Goal: Information Seeking & Learning: Learn about a topic

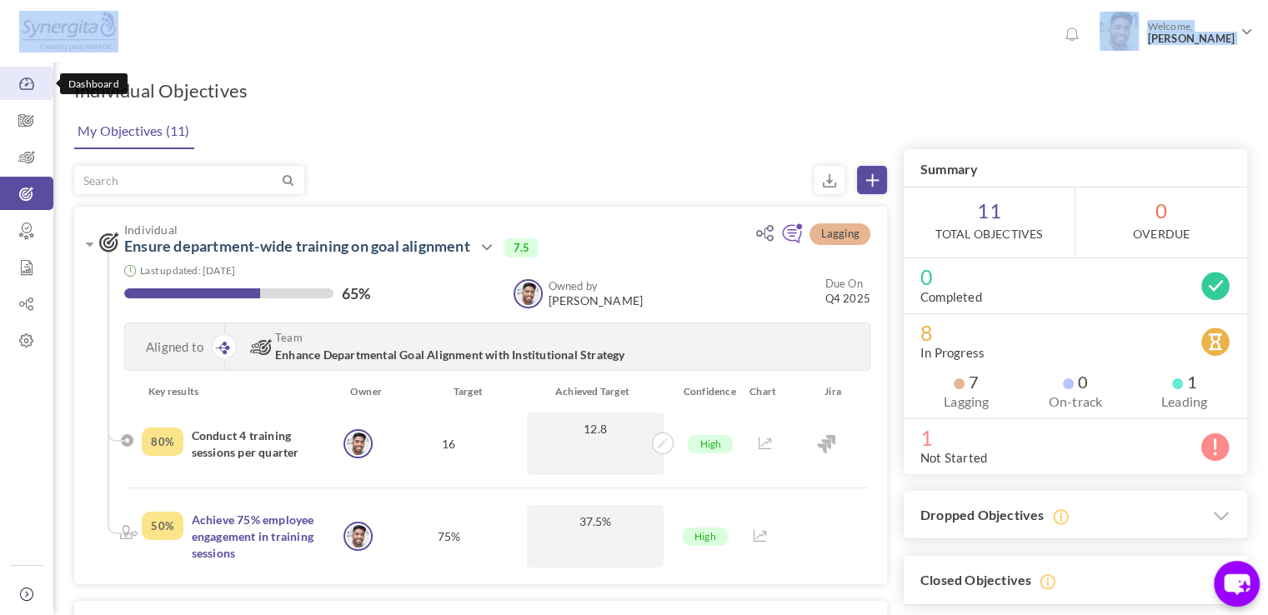
click at [13, 69] on link "Dashboard" at bounding box center [26, 83] width 53 height 33
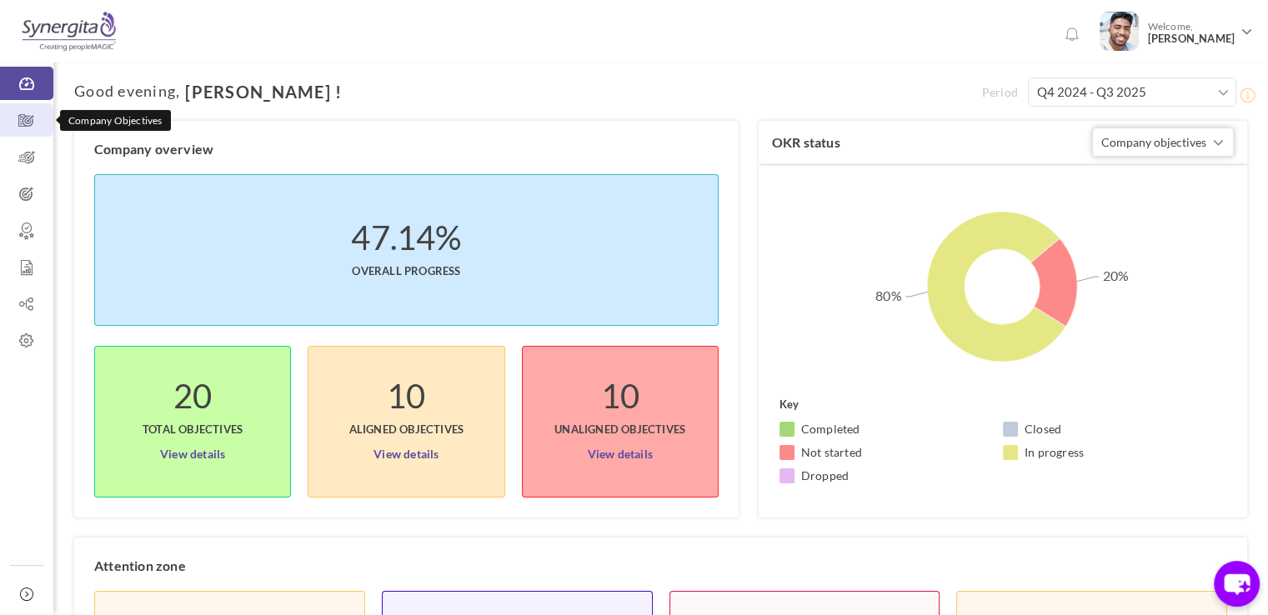
click at [33, 121] on icon at bounding box center [26, 121] width 53 height 17
click at [23, 118] on icon at bounding box center [26, 121] width 53 height 17
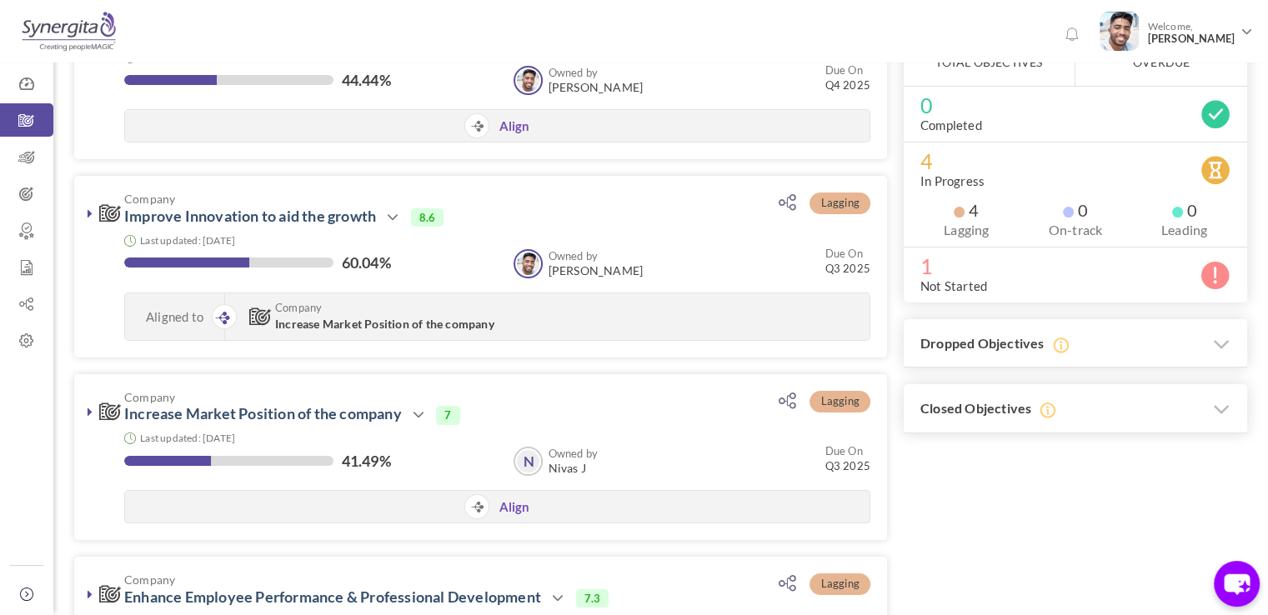
scroll to position [186, 0]
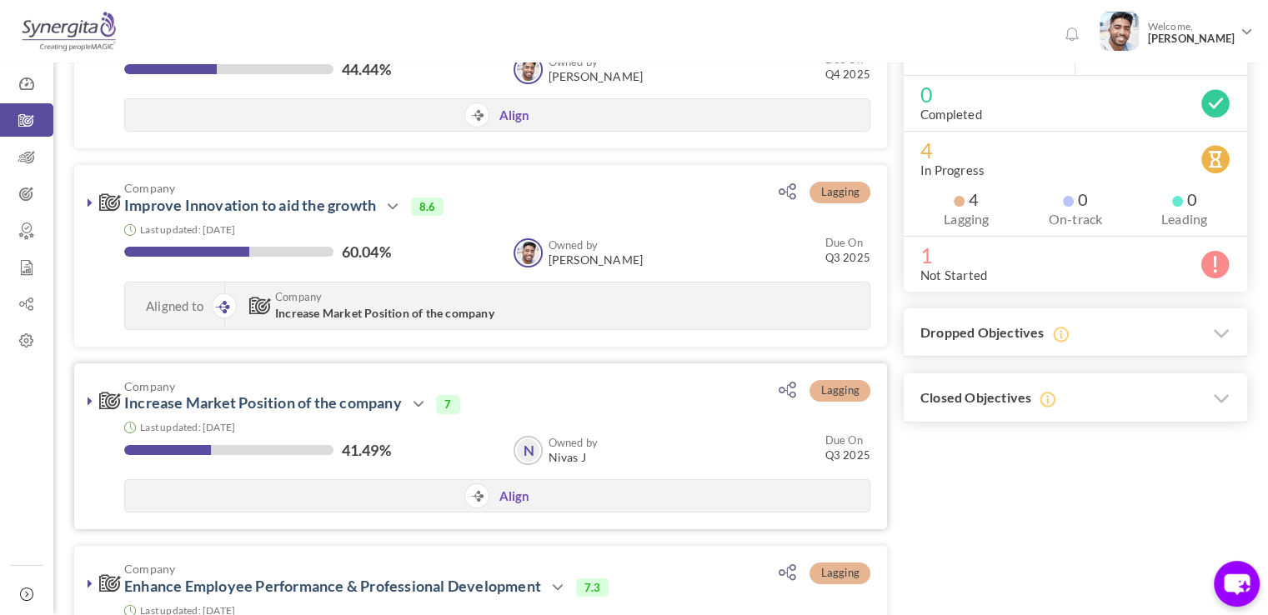
click at [85, 399] on link at bounding box center [90, 401] width 17 height 17
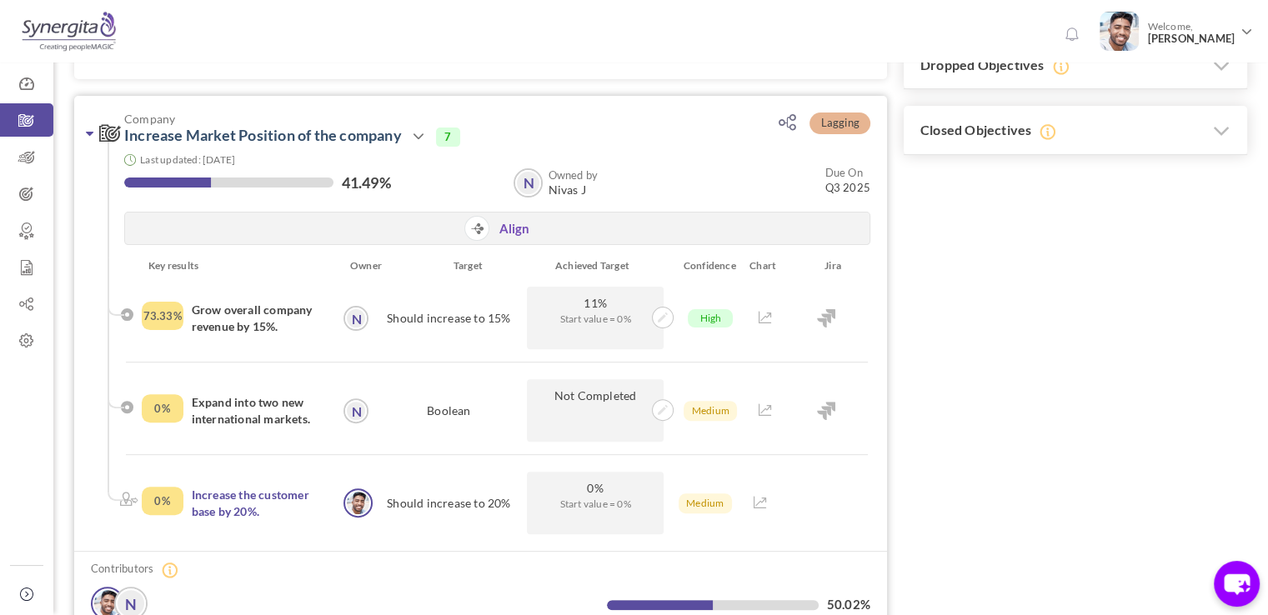
scroll to position [456, 0]
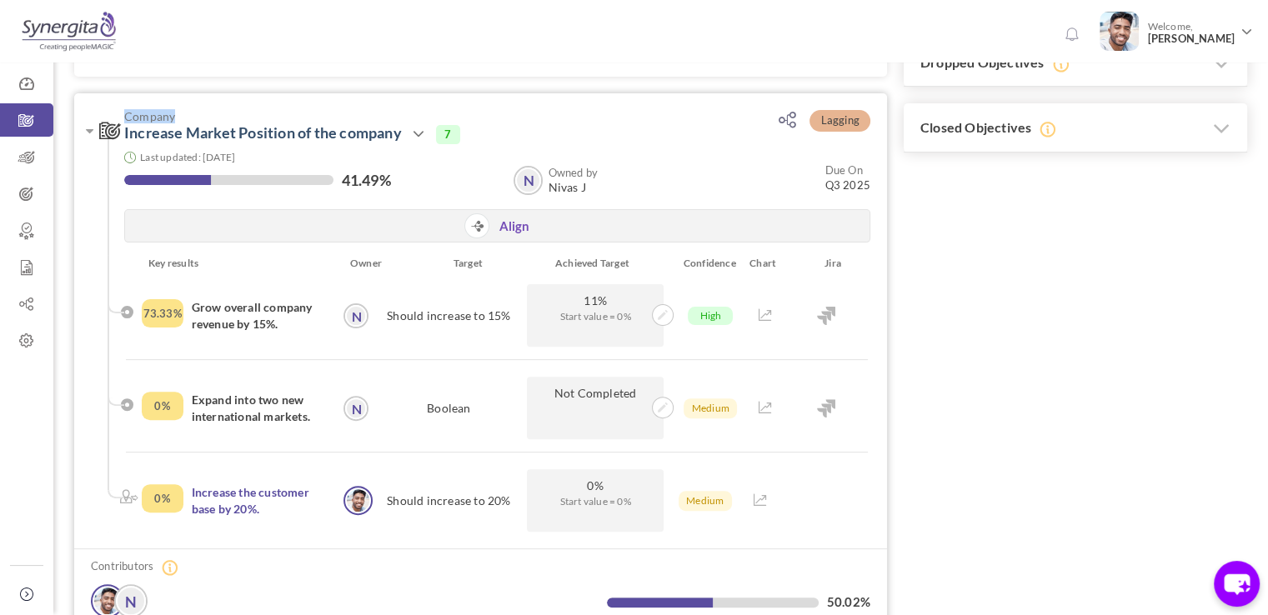
drag, startPoint x: 117, startPoint y: 114, endPoint x: 178, endPoint y: 116, distance: 61.7
click at [178, 116] on h3 "Company Increase Market Position of the company Action View Edit Clone Drop Clo…" at bounding box center [414, 127] width 630 height 34
drag, startPoint x: 122, startPoint y: 133, endPoint x: 407, endPoint y: 136, distance: 285.2
click at [407, 136] on h3 "Company Increase Market Position of the company Action View Edit Clone Drop Clo…" at bounding box center [414, 127] width 630 height 34
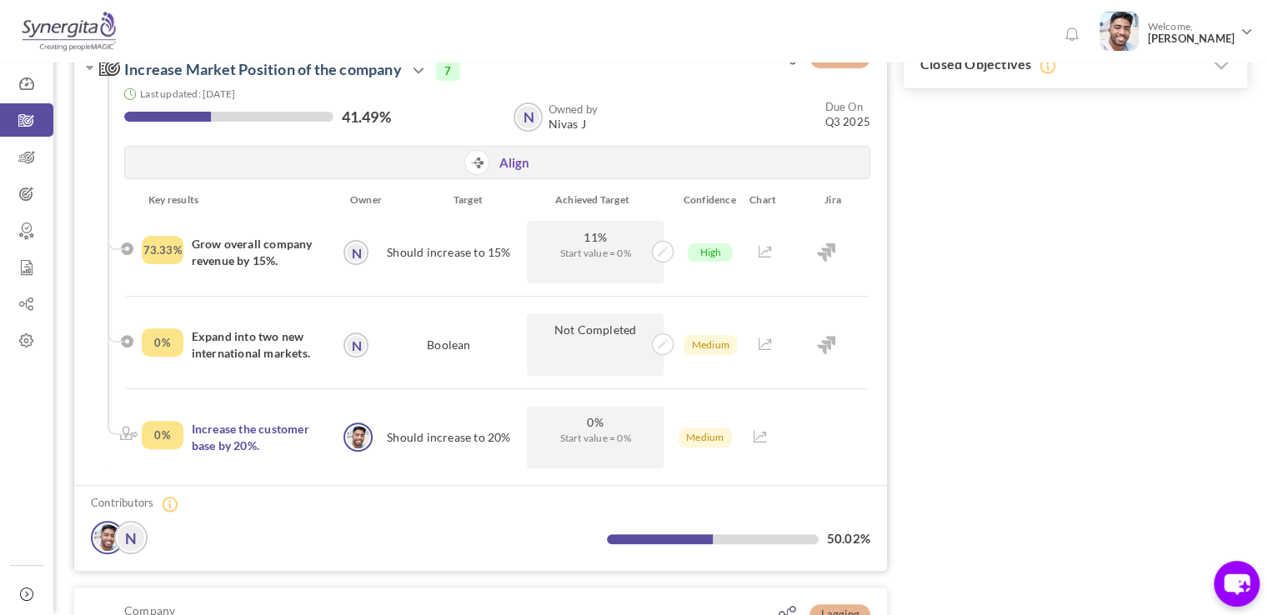
scroll to position [520, 0]
drag, startPoint x: 188, startPoint y: 245, endPoint x: 292, endPoint y: 279, distance: 109.7
click at [292, 279] on div "73.33% Grow overall company revenue by 15%." at bounding box center [241, 251] width 198 height 63
drag, startPoint x: 193, startPoint y: 336, endPoint x: 310, endPoint y: 364, distance: 119.9
click at [310, 364] on div "0% Expand into two new international markets." at bounding box center [241, 344] width 198 height 63
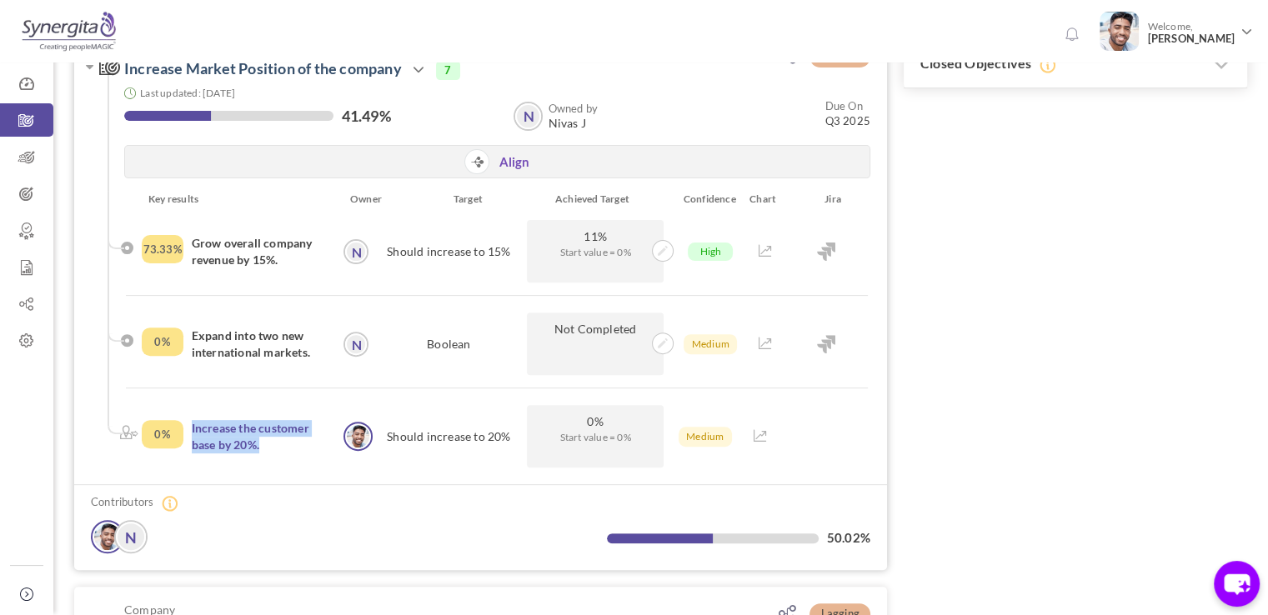
drag, startPoint x: 184, startPoint y: 424, endPoint x: 273, endPoint y: 462, distance: 97.1
click at [273, 462] on div "0% Increase the customer base by 20%." at bounding box center [241, 436] width 198 height 63
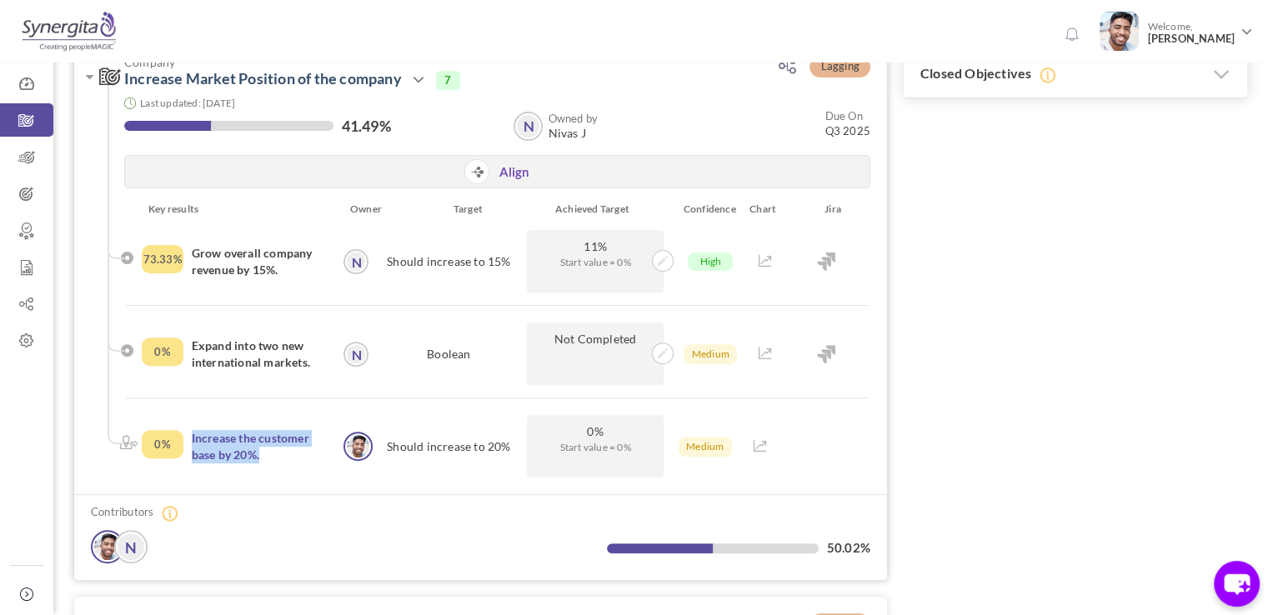
scroll to position [509, 0]
drag, startPoint x: 290, startPoint y: 276, endPoint x: 190, endPoint y: 248, distance: 103.8
click at [190, 248] on div "73.33% Grow overall company revenue by 15%." at bounding box center [241, 262] width 198 height 63
drag, startPoint x: 514, startPoint y: 268, endPoint x: 394, endPoint y: 268, distance: 120.1
click at [394, 268] on div "Should increase to 15%" at bounding box center [449, 262] width 147 height 63
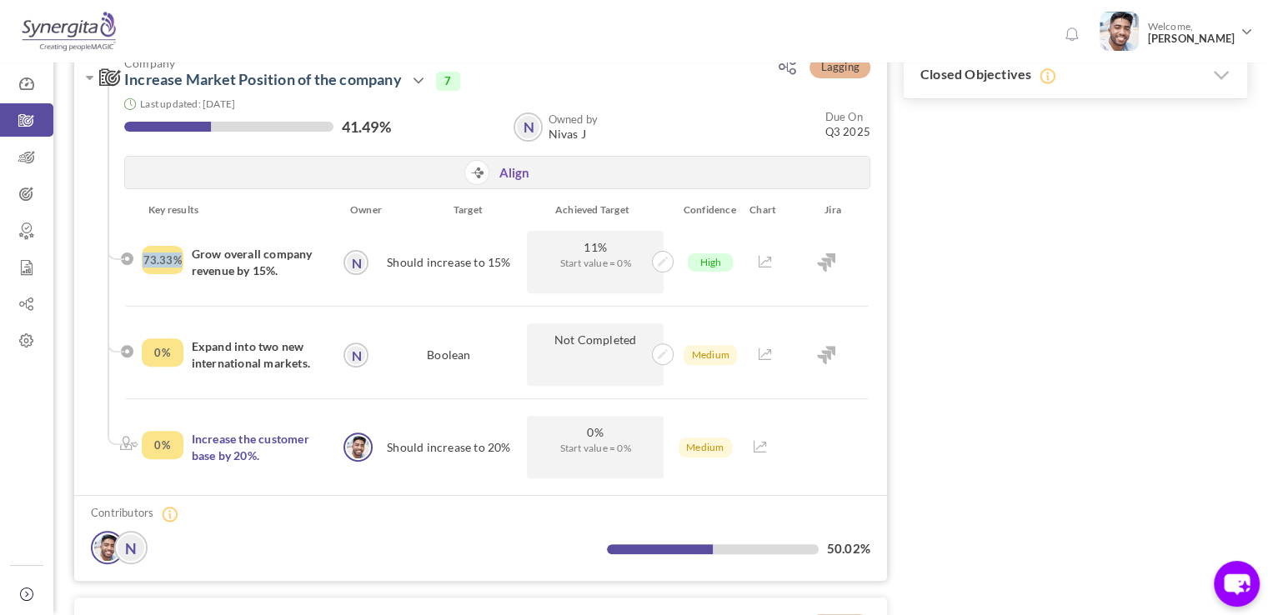
drag, startPoint x: 183, startPoint y: 261, endPoint x: 140, endPoint y: 261, distance: 42.5
click at [140, 261] on li "73.33% Grow overall company revenue by 15%. N Nivas J N Nivas J Should increase…" at bounding box center [497, 269] width 742 height 76
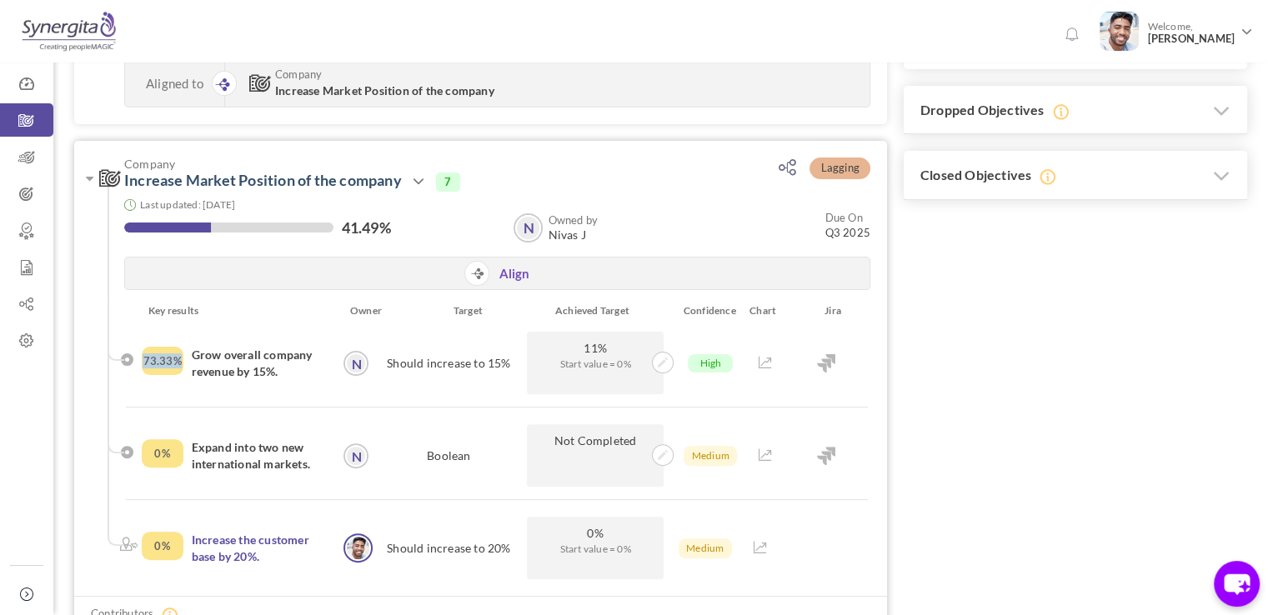
scroll to position [404, 0]
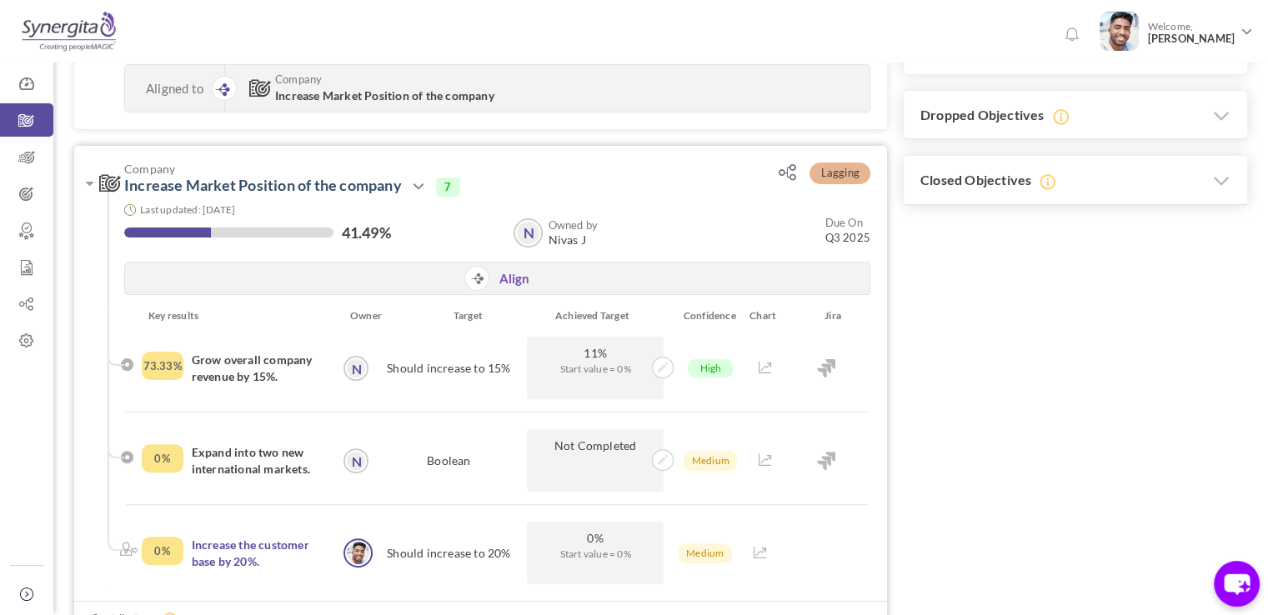
drag, startPoint x: 149, startPoint y: 458, endPoint x: 440, endPoint y: 230, distance: 369.5
click at [440, 230] on div "41.49%" at bounding box center [310, 234] width 373 height 20
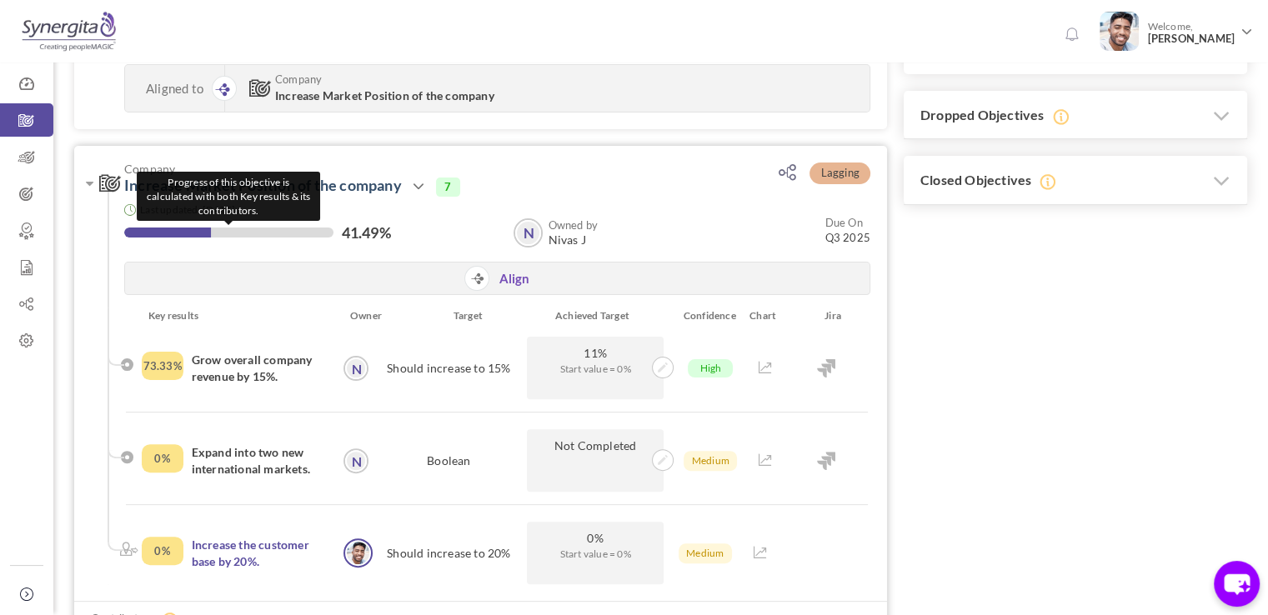
drag, startPoint x: 403, startPoint y: 230, endPoint x: 296, endPoint y: 228, distance: 106.8
click at [296, 228] on div "Progress of this objective is calculated with both Key results & its contributo…" at bounding box center [310, 234] width 373 height 20
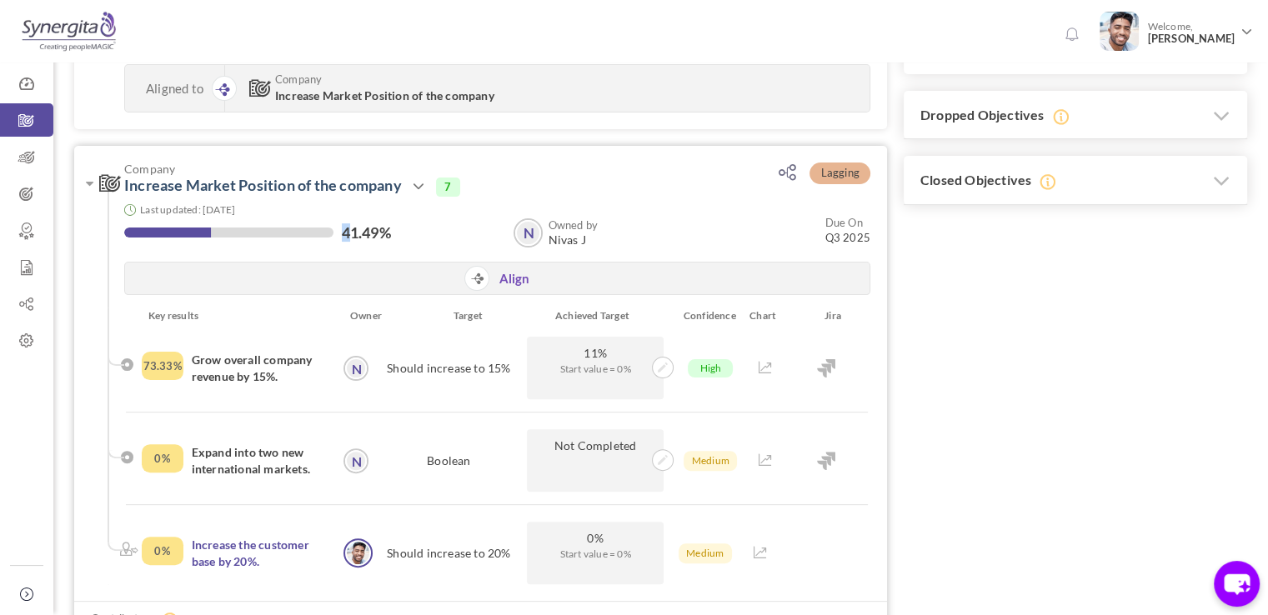
drag, startPoint x: 352, startPoint y: 229, endPoint x: 394, endPoint y: 238, distance: 42.5
click at [394, 238] on div "41.49%" at bounding box center [310, 234] width 373 height 20
click at [36, 308] on icon at bounding box center [26, 304] width 53 height 17
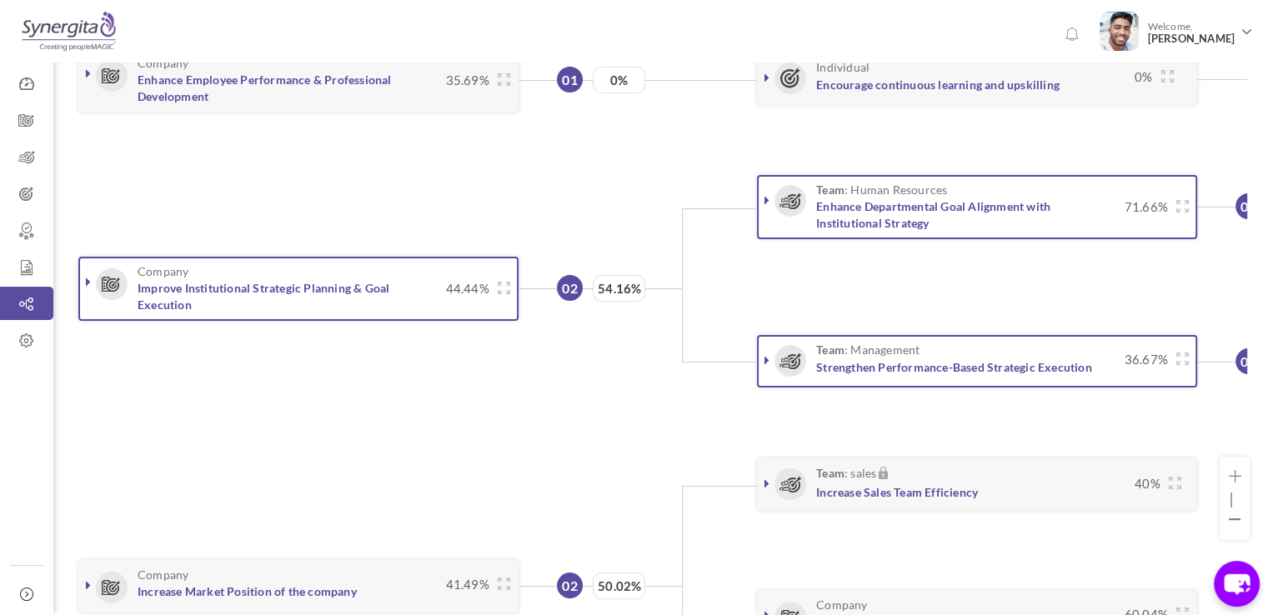
scroll to position [222, 0]
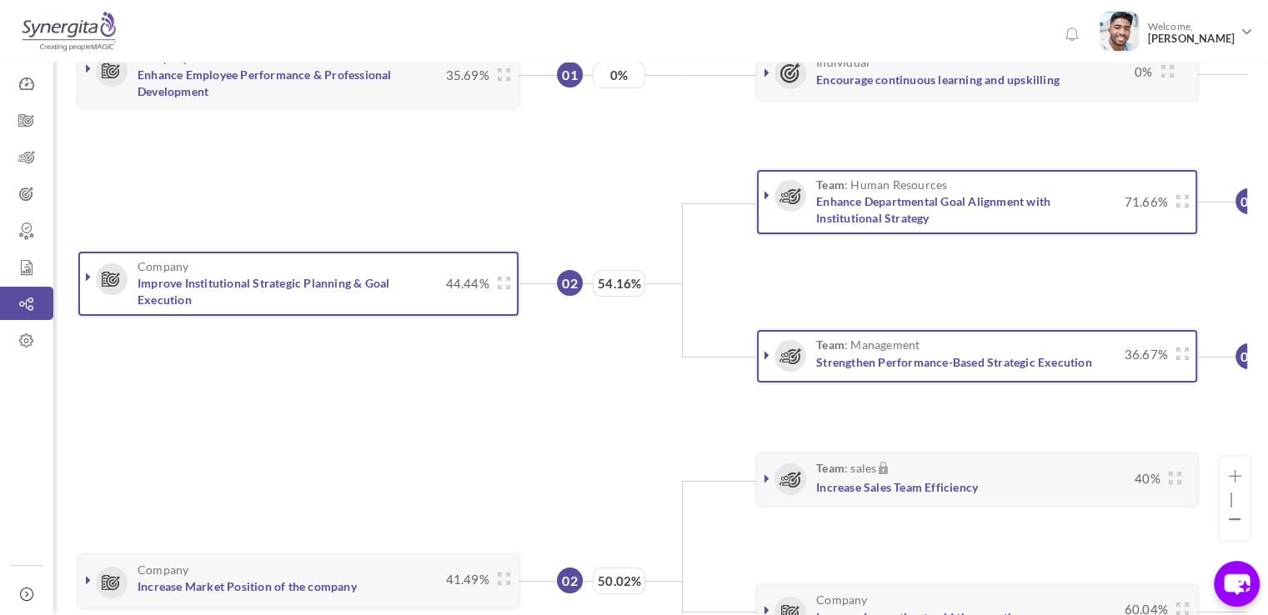
click at [86, 274] on icon at bounding box center [88, 276] width 5 height 13
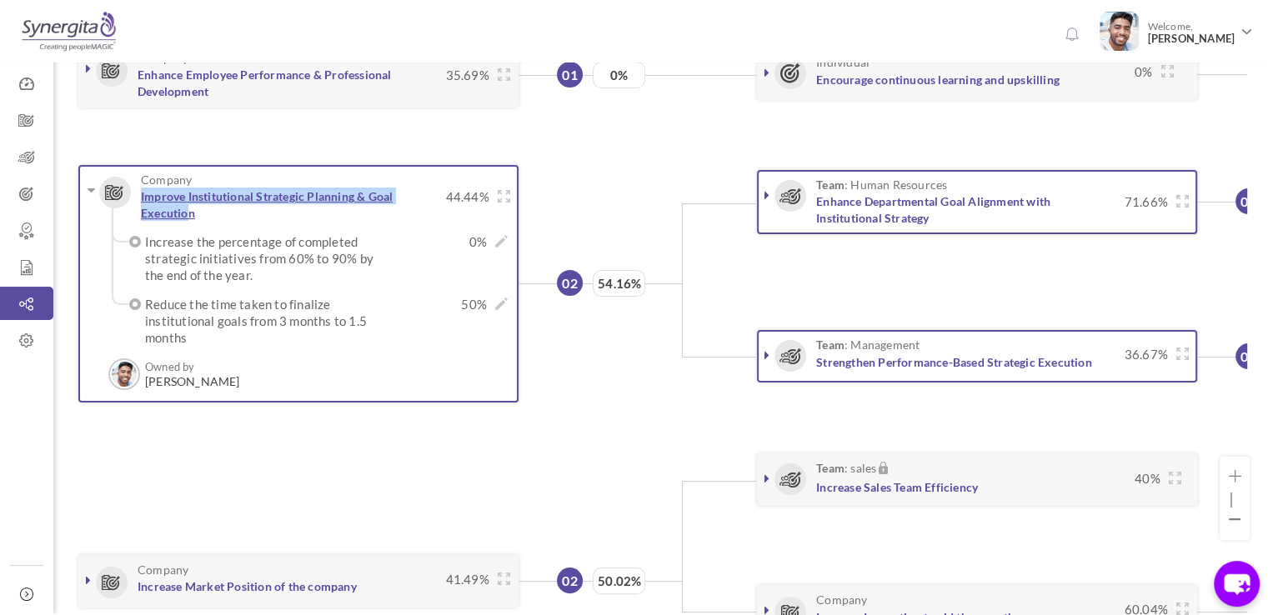
drag, startPoint x: 139, startPoint y: 188, endPoint x: 191, endPoint y: 207, distance: 54.9
click at [191, 207] on h3 "Company Improve Institutional Strategic Planning & Goal Execution" at bounding box center [270, 197] width 334 height 48
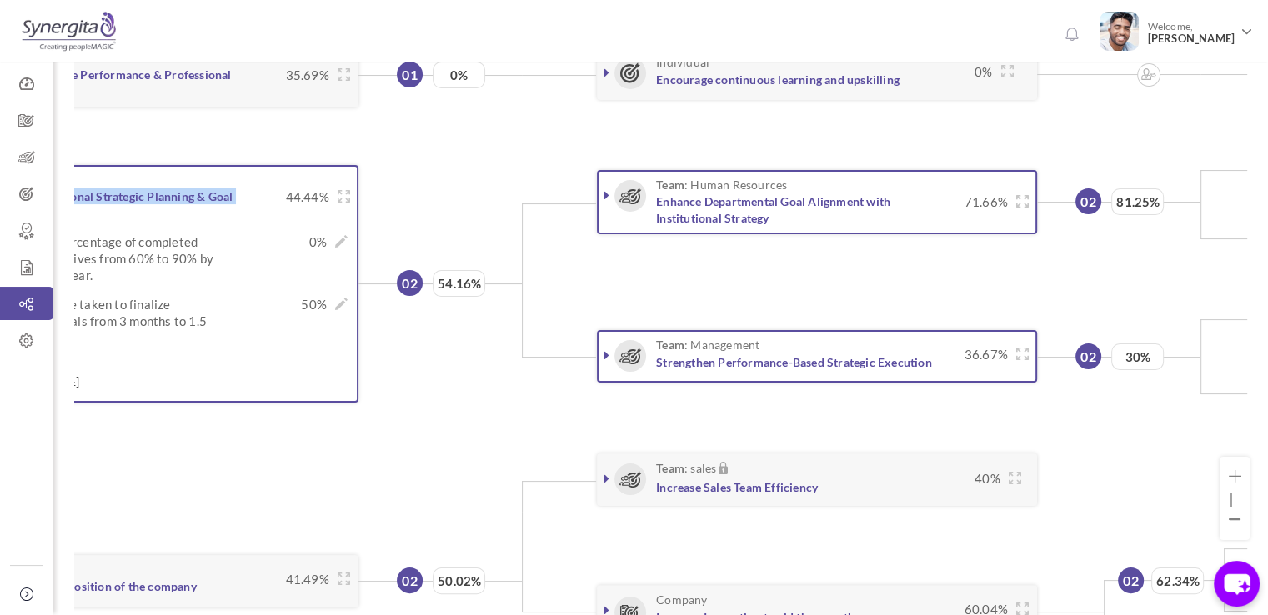
scroll to position [0, 170]
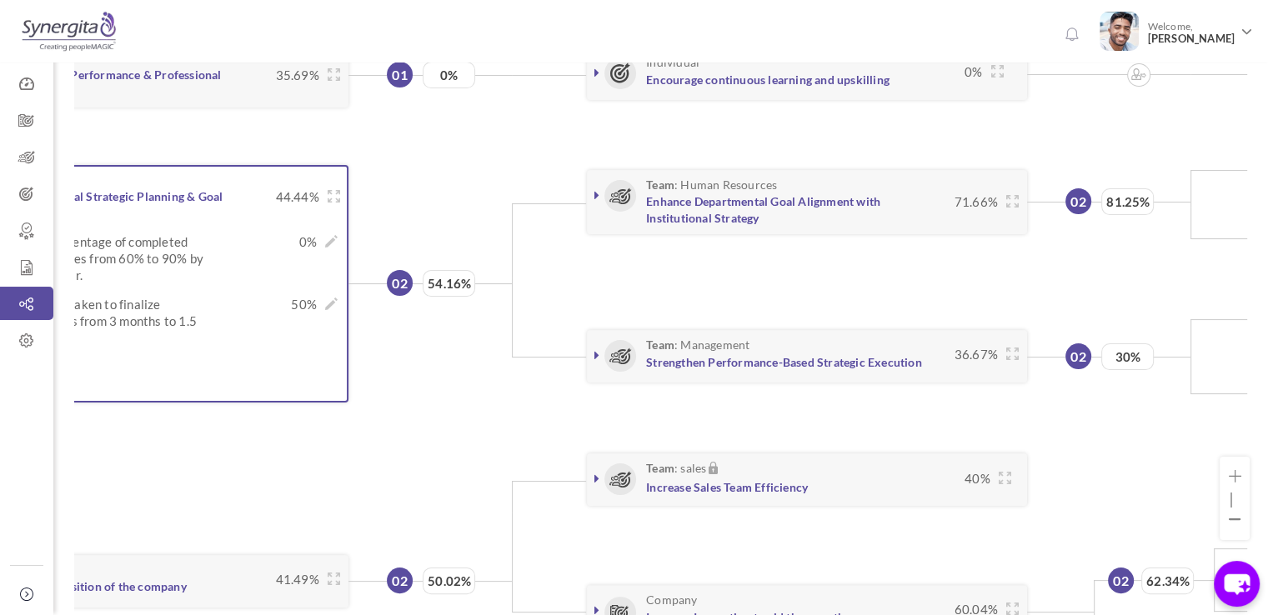
click at [454, 445] on li "Company Increase Market Position of the company 41.49% 73.33%" at bounding box center [809, 582] width 1802 height 275
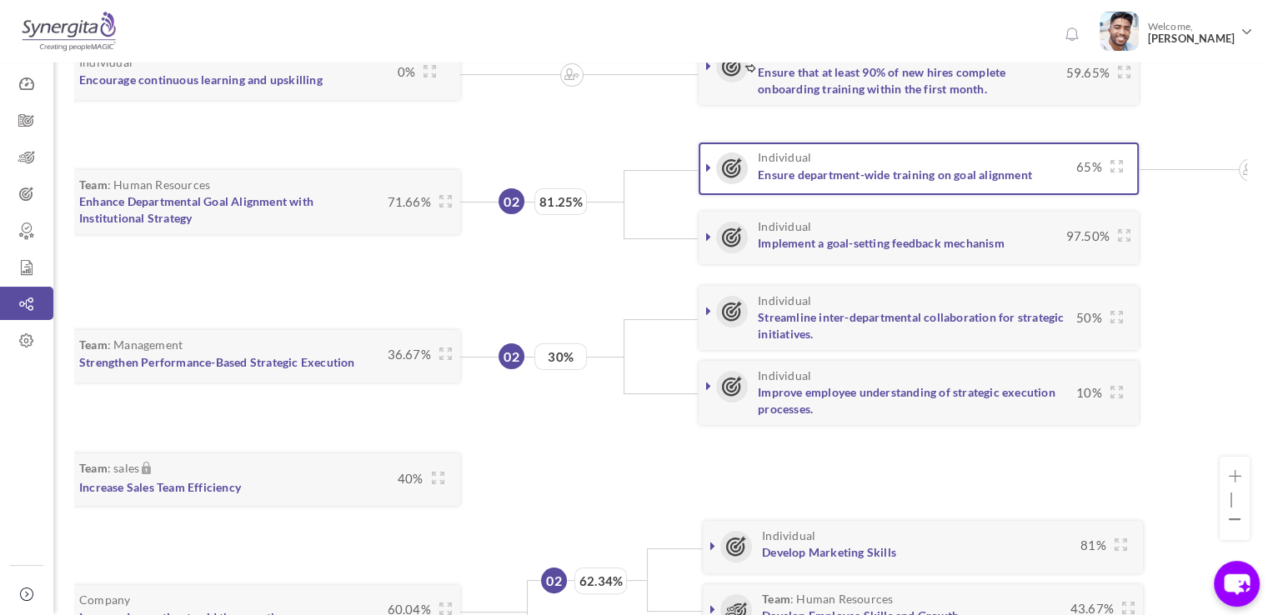
scroll to position [0, 739]
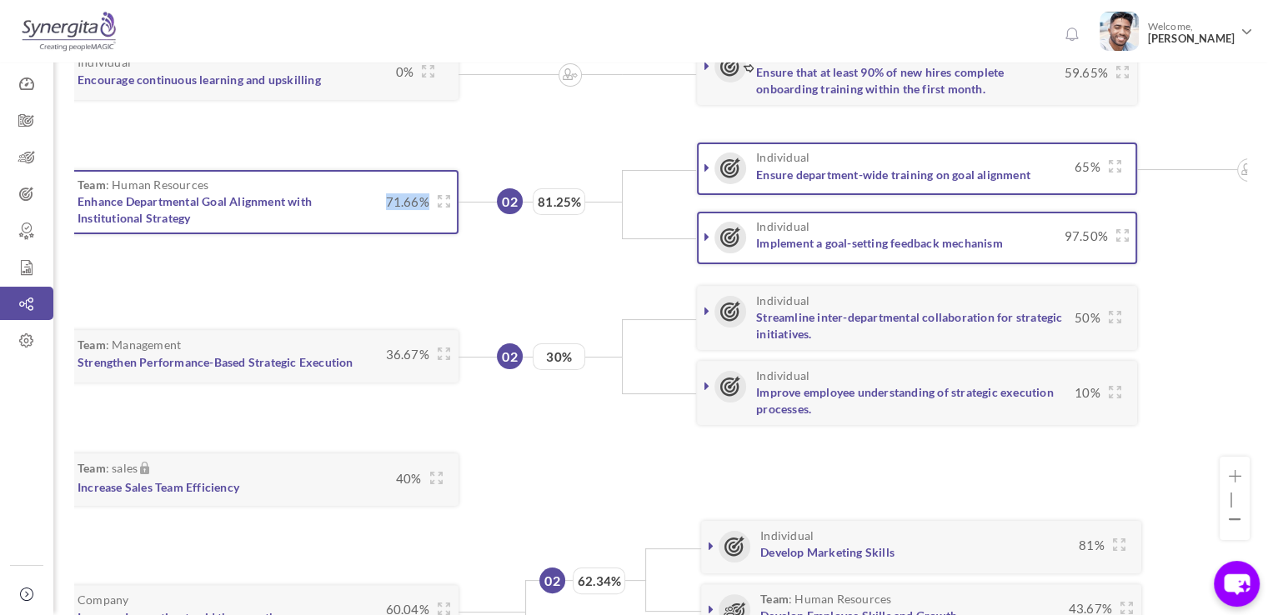
drag, startPoint x: 380, startPoint y: 203, endPoint x: 427, endPoint y: 203, distance: 46.7
click at [427, 203] on span "71.66%" at bounding box center [404, 201] width 52 height 17
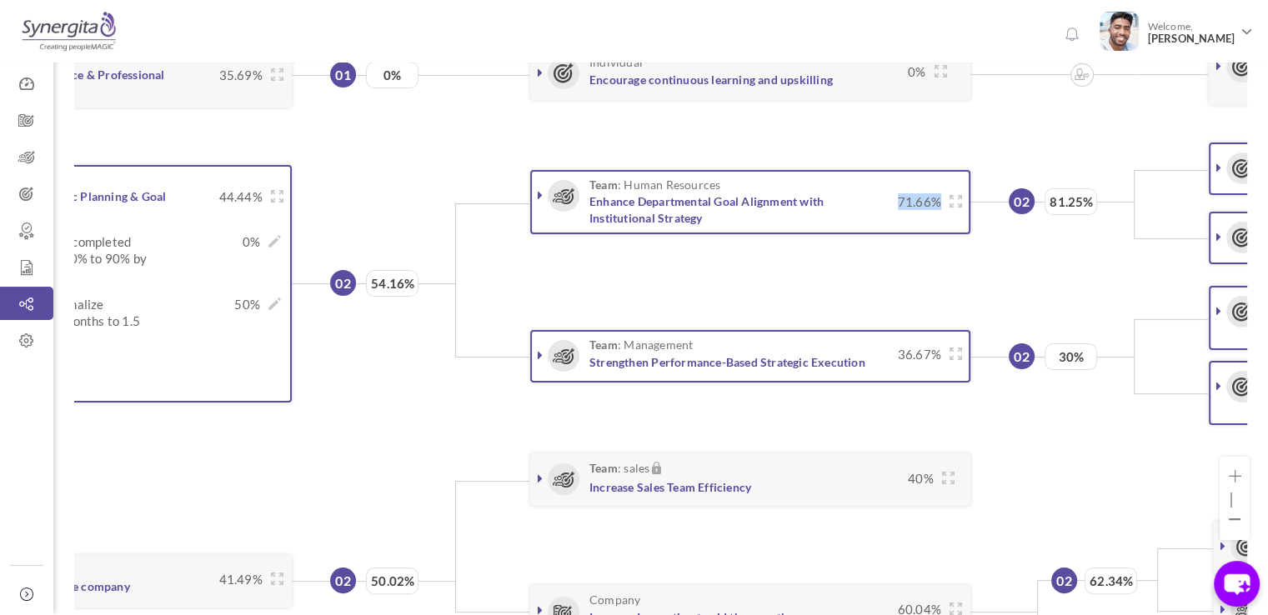
scroll to position [0, 177]
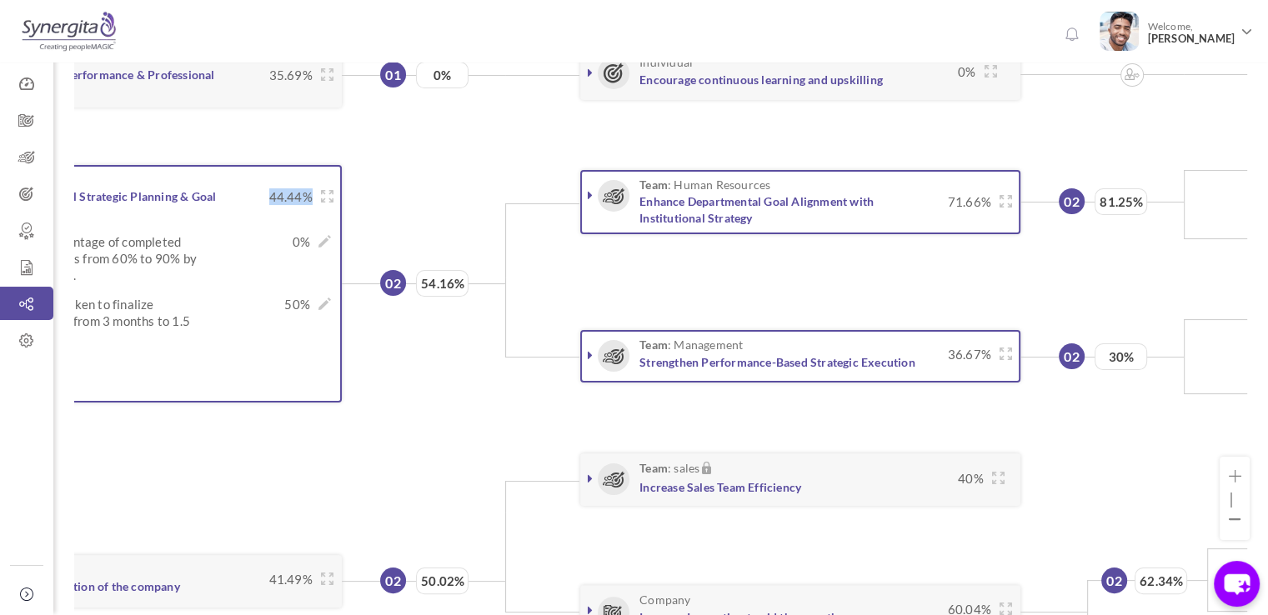
drag, startPoint x: 267, startPoint y: 198, endPoint x: 309, endPoint y: 199, distance: 41.7
click at [309, 199] on span "44.44%" at bounding box center [287, 196] width 52 height 17
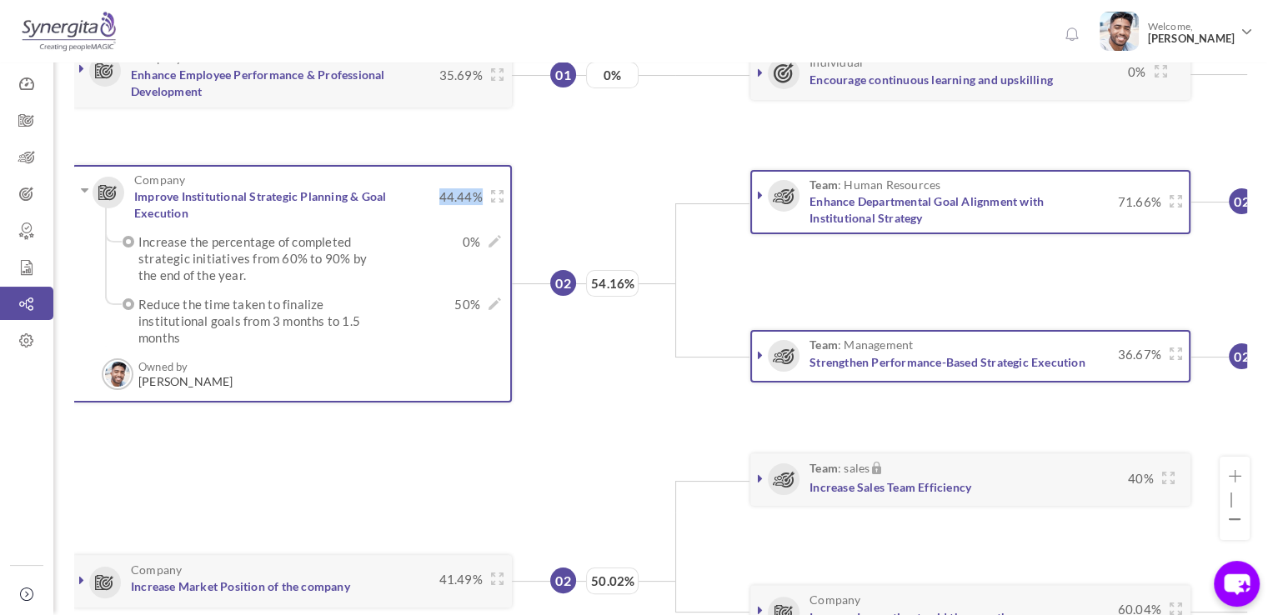
scroll to position [0, 3]
